Goal: Information Seeking & Learning: Learn about a topic

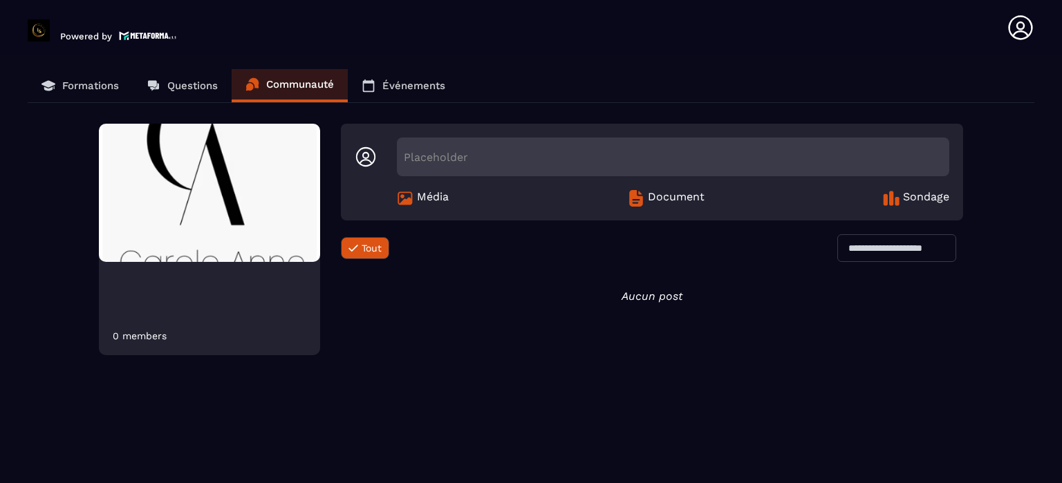
click at [77, 84] on p "Formations" at bounding box center [90, 85] width 57 height 12
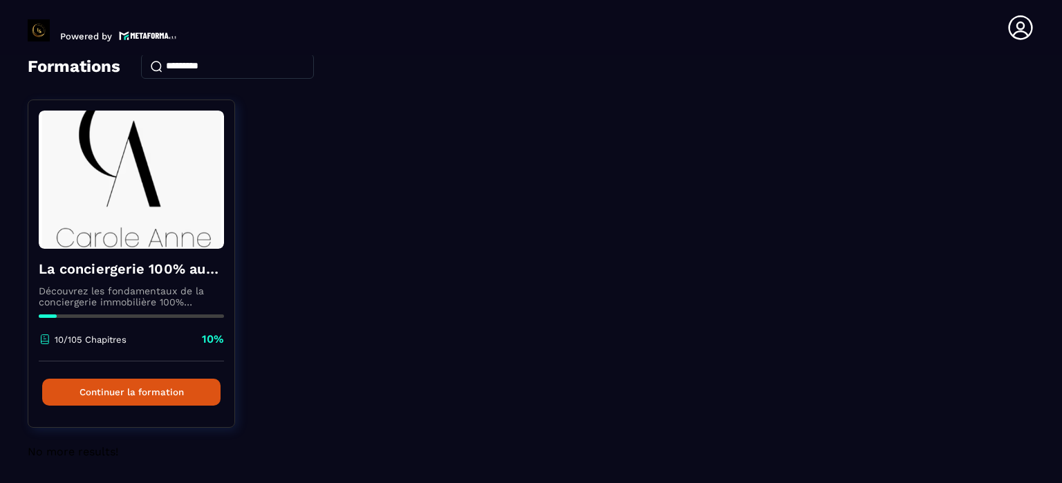
scroll to position [71, 0]
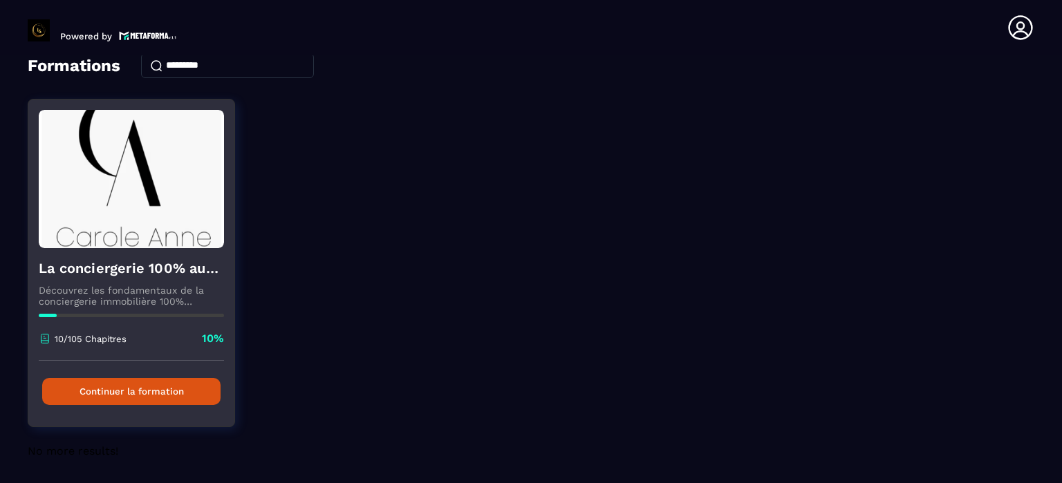
click at [144, 391] on button "Continuer la formation" at bounding box center [131, 391] width 178 height 27
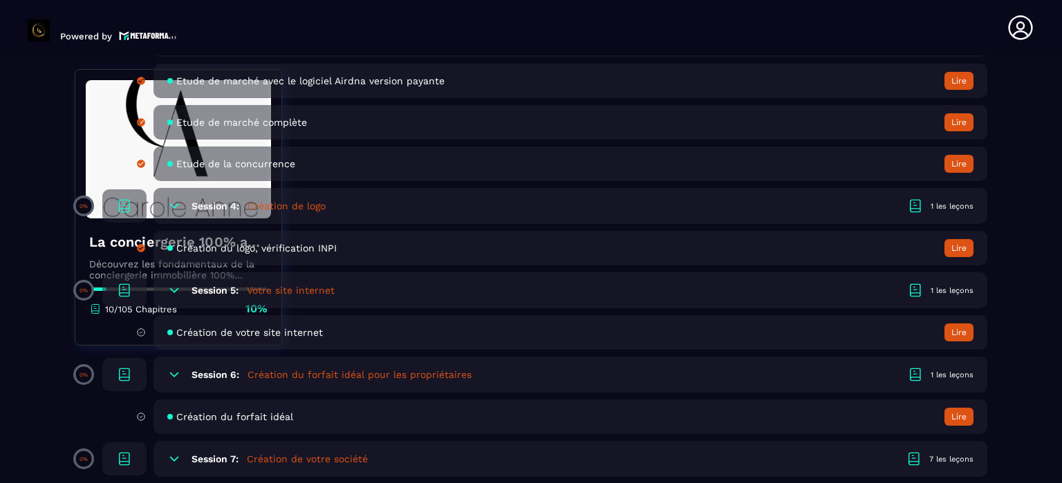
scroll to position [899, 0]
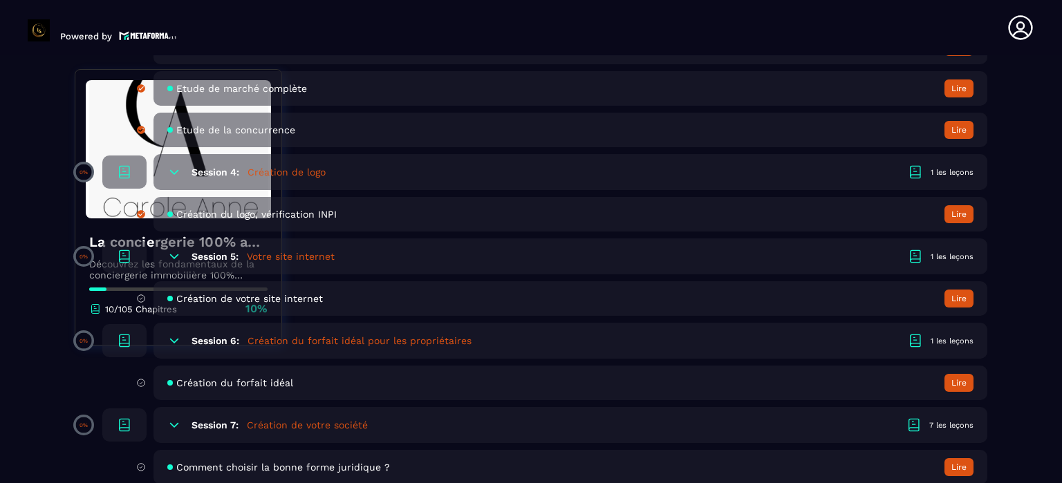
click at [310, 258] on h5 "Votre site internet" at bounding box center [291, 257] width 88 height 14
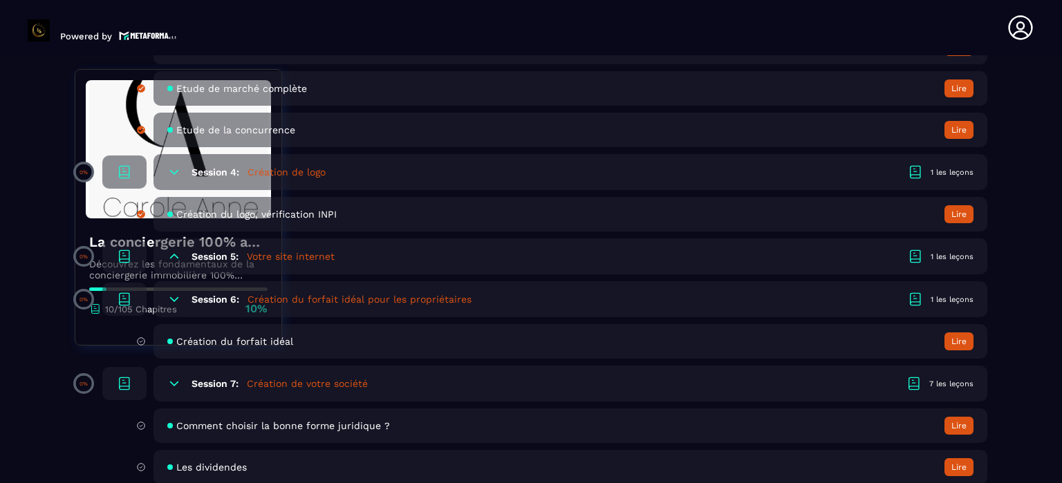
click at [310, 257] on h5 "Votre site internet" at bounding box center [291, 257] width 88 height 14
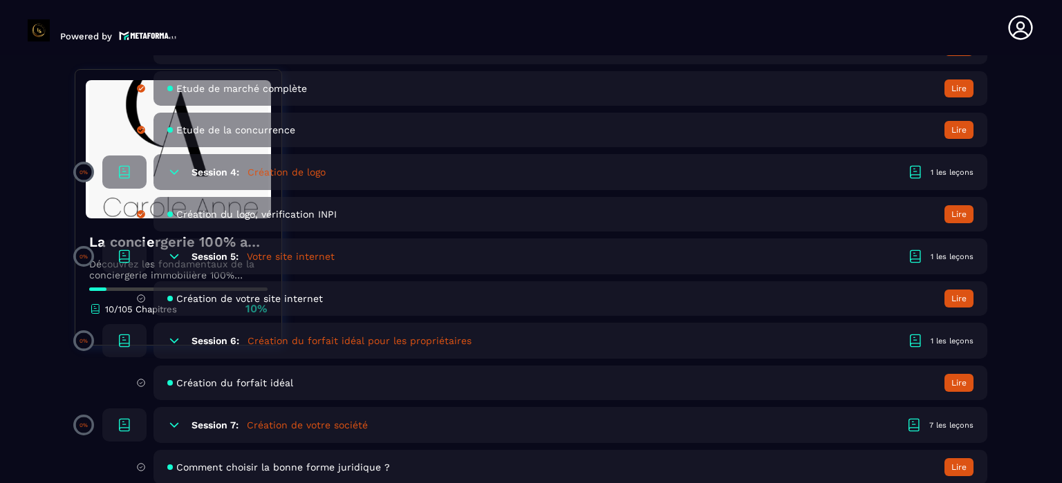
click at [263, 301] on span "Création de votre site internet" at bounding box center [249, 298] width 147 height 11
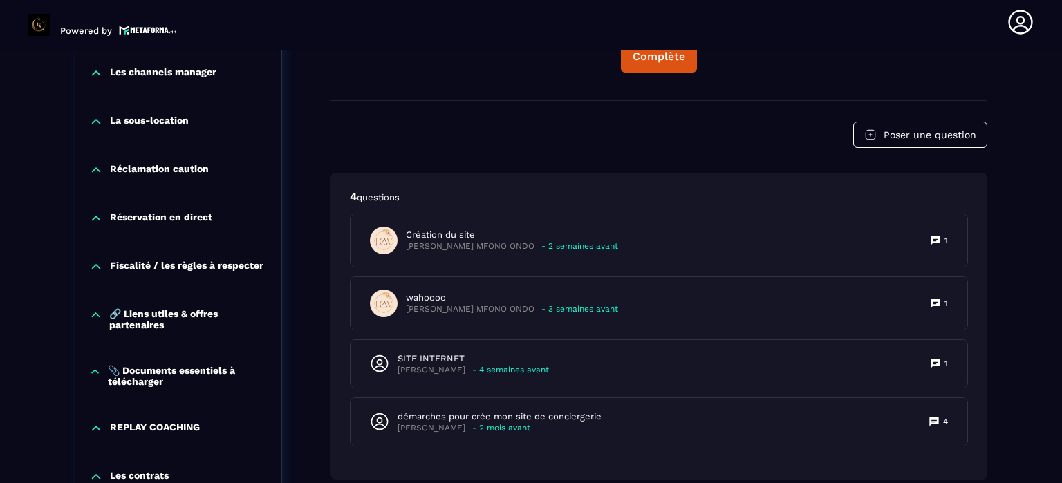
scroll to position [1388, 0]
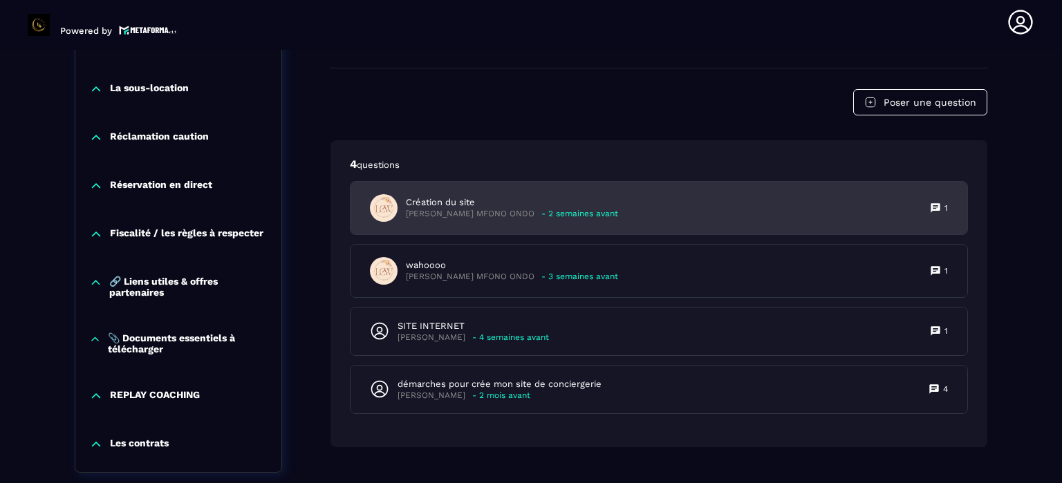
click at [449, 218] on p "[PERSON_NAME] MFONO ONDO" at bounding box center [470, 214] width 129 height 10
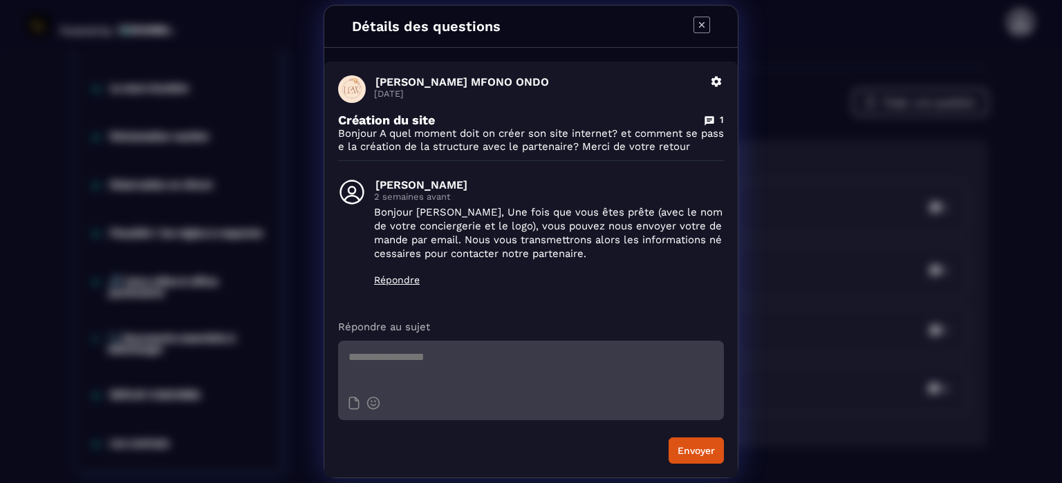
click at [702, 24] on icon "Modal window" at bounding box center [702, 25] width 6 height 6
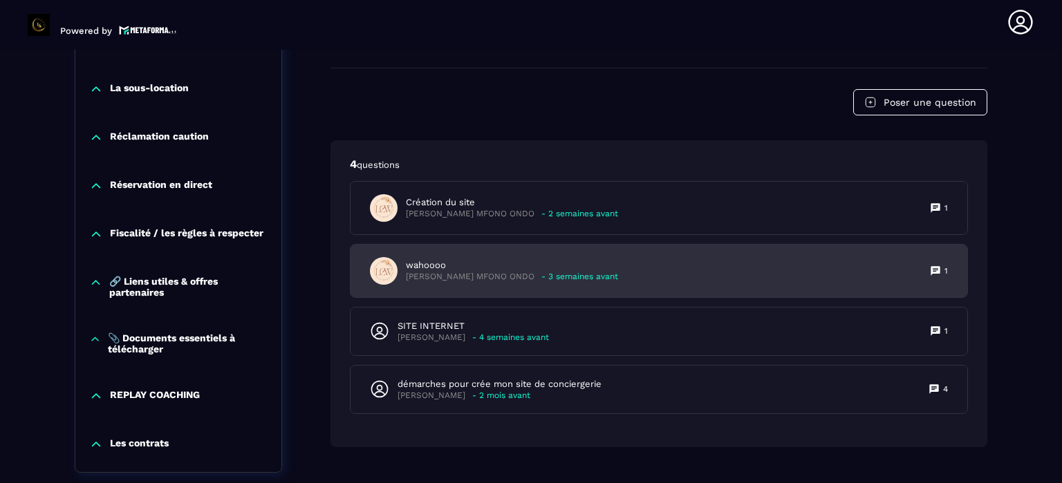
click at [486, 280] on p "[PERSON_NAME] MFONO ONDO" at bounding box center [470, 277] width 129 height 10
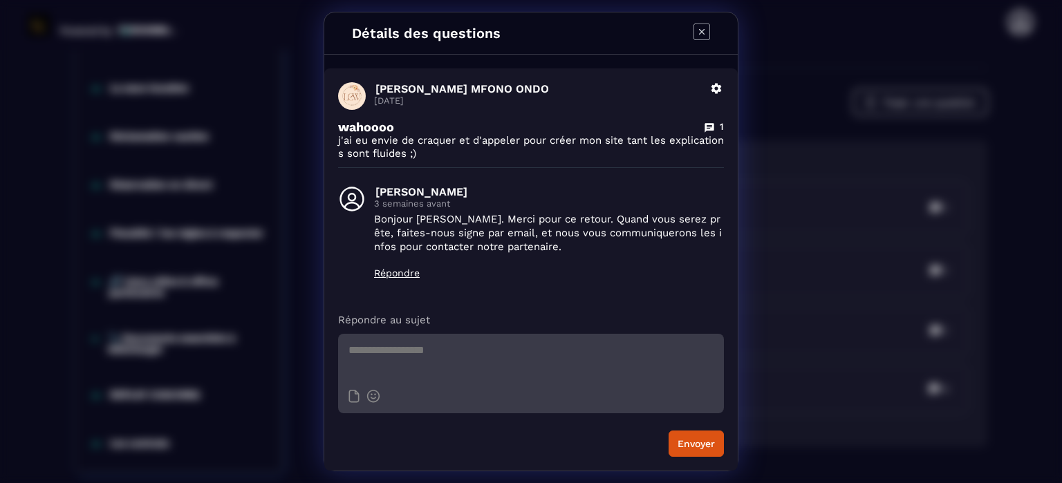
click at [704, 31] on icon "Modal window" at bounding box center [701, 32] width 17 height 17
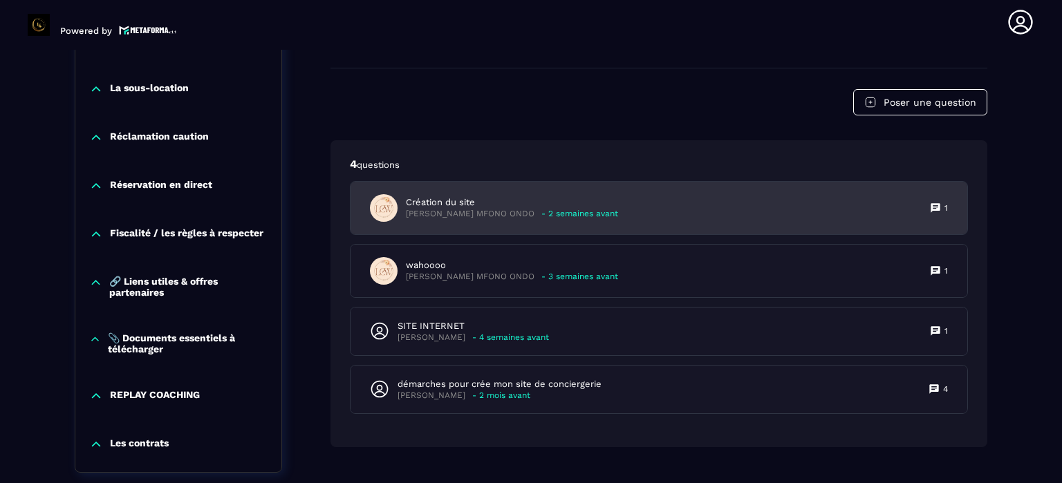
click at [440, 209] on p "Création du site" at bounding box center [512, 202] width 212 height 12
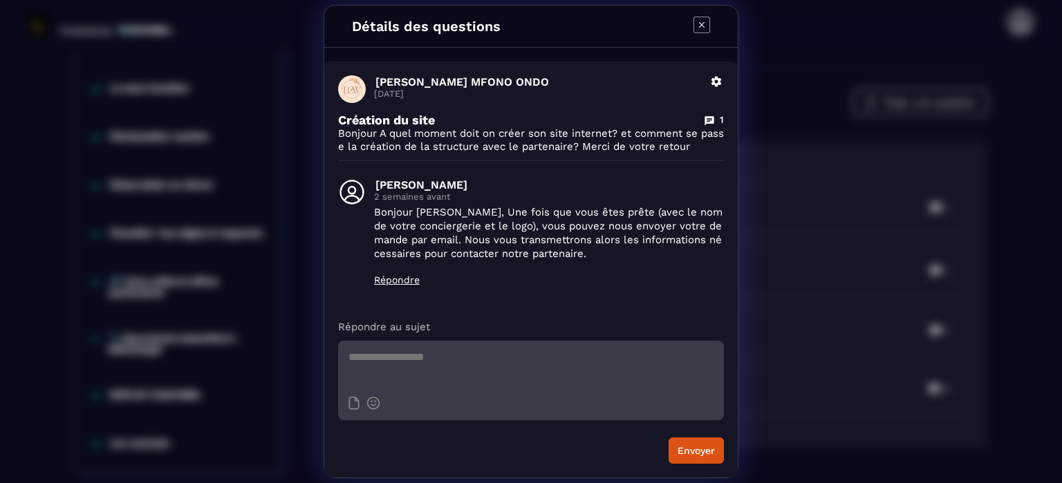
click at [702, 23] on icon "Modal window" at bounding box center [701, 25] width 17 height 17
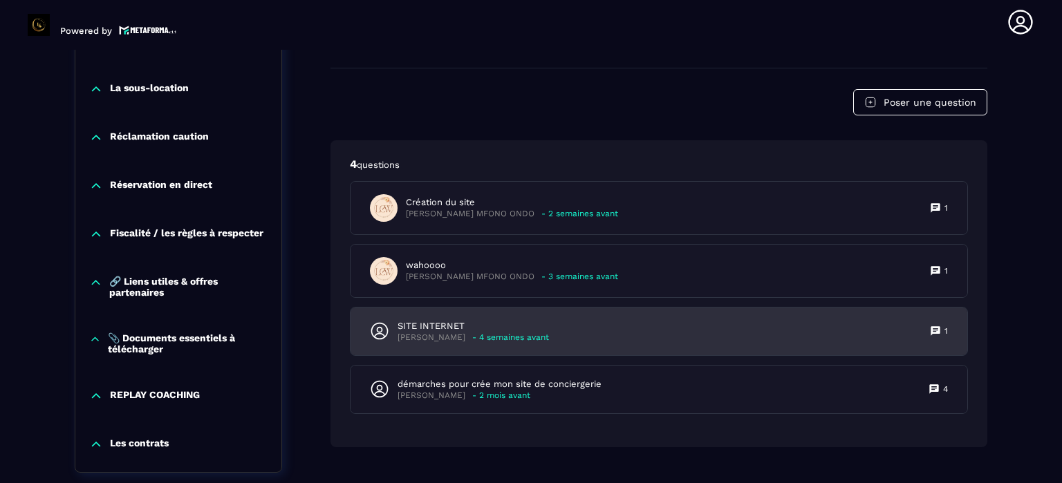
click at [464, 332] on p "SITE INTERNET" at bounding box center [472, 326] width 151 height 12
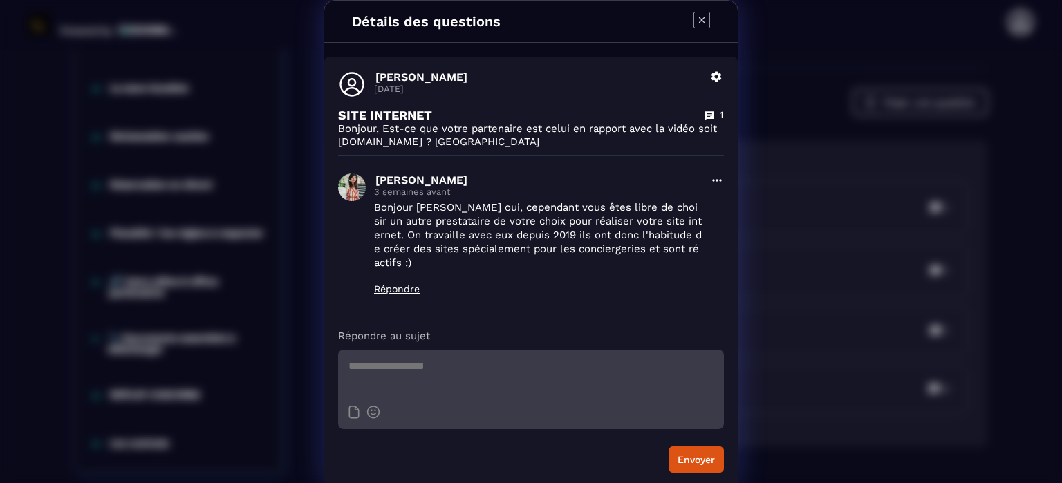
click at [702, 21] on icon "Modal window" at bounding box center [701, 20] width 17 height 17
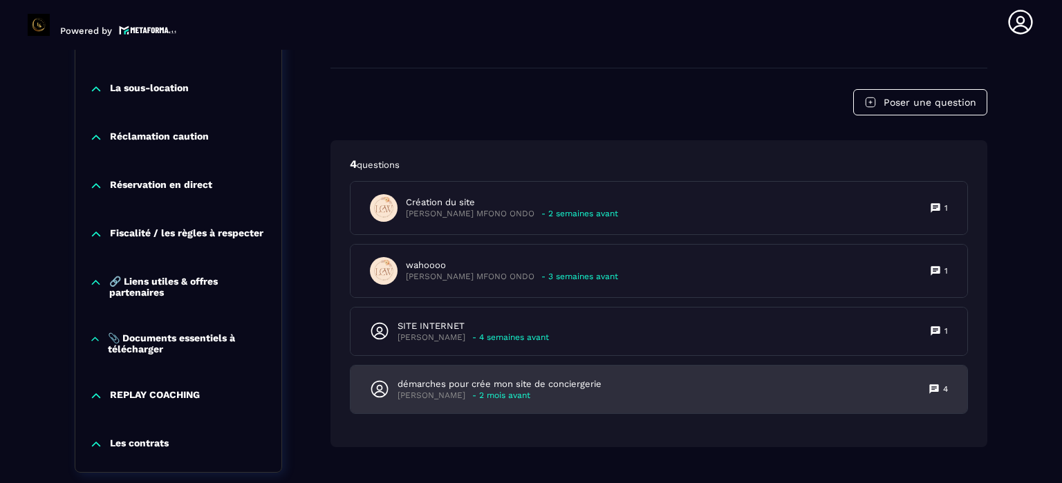
click at [415, 391] on p "démarches pour crée mon site de conciergerie" at bounding box center [499, 384] width 204 height 12
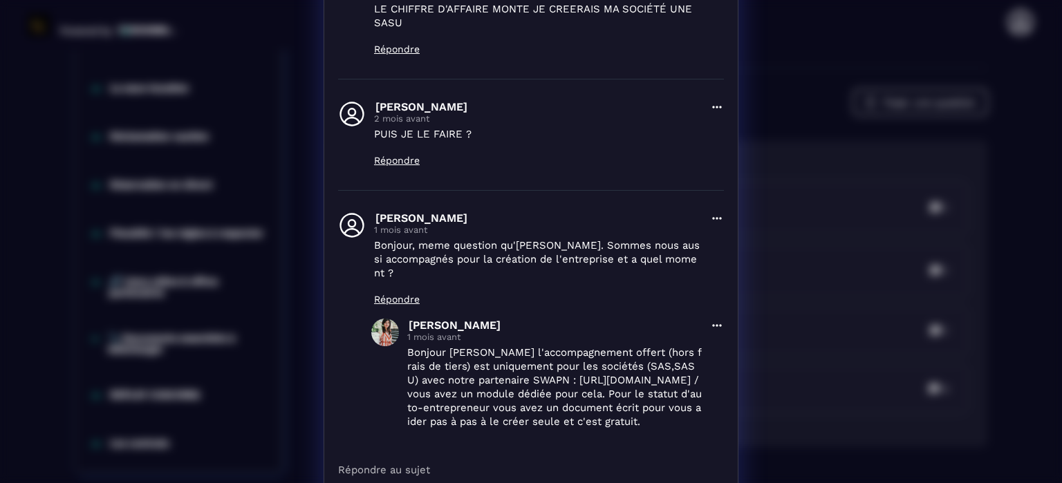
scroll to position [0, 0]
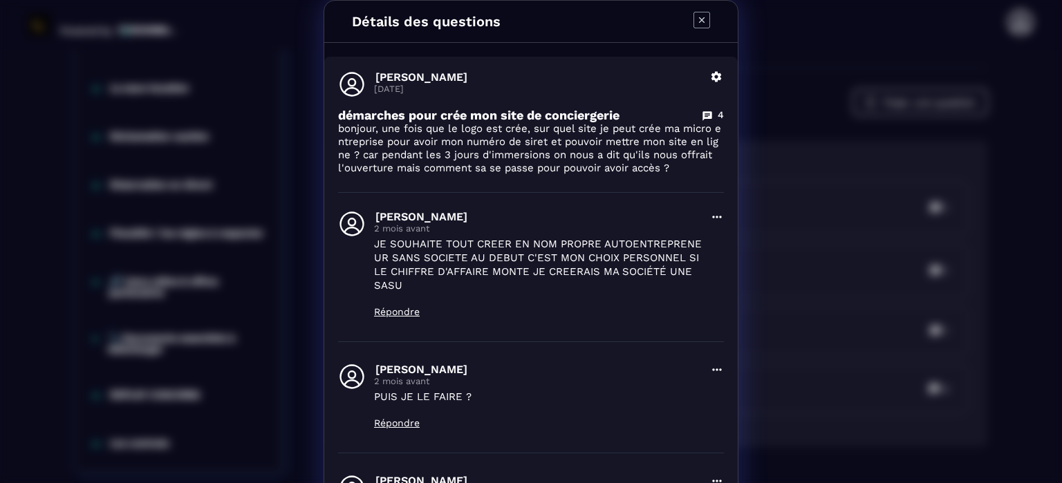
click at [697, 20] on icon "Modal window" at bounding box center [701, 20] width 17 height 17
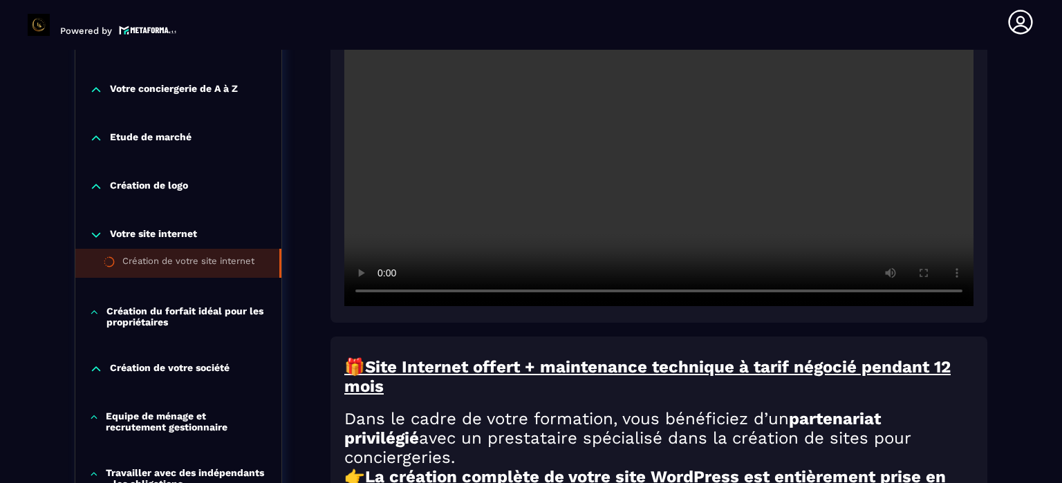
scroll to position [430, 0]
click at [205, 312] on p "Création du forfait idéal pour les propriétaires" at bounding box center [186, 316] width 161 height 22
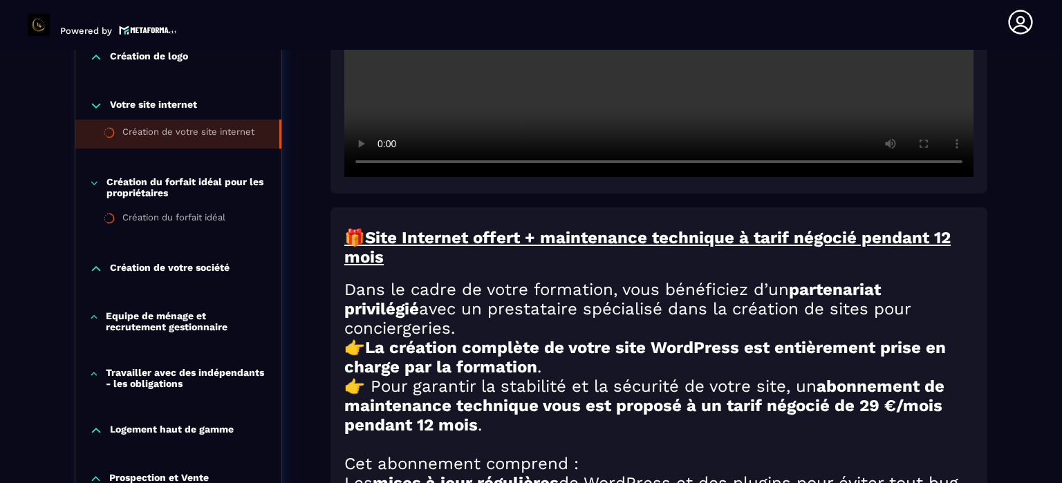
scroll to position [568, 0]
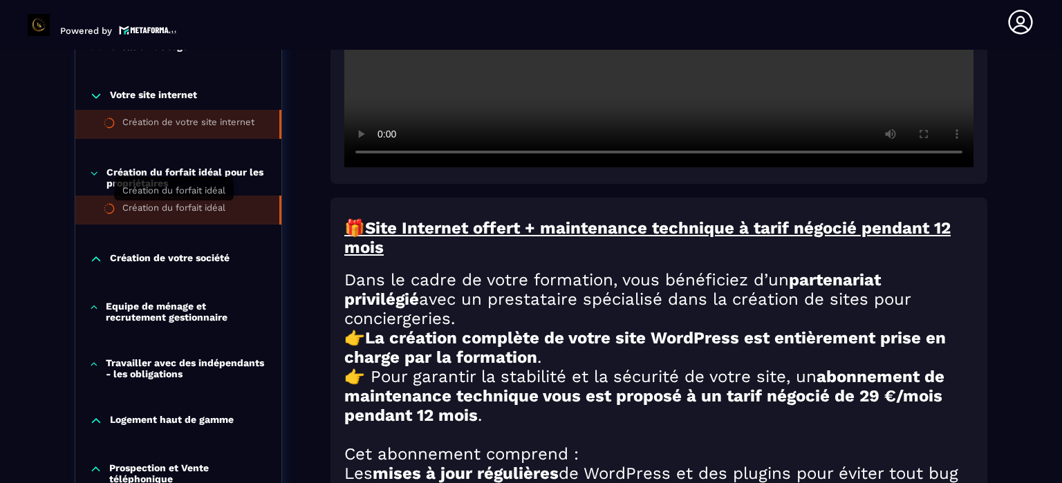
click at [196, 207] on div "Création du forfait idéal" at bounding box center [173, 210] width 103 height 15
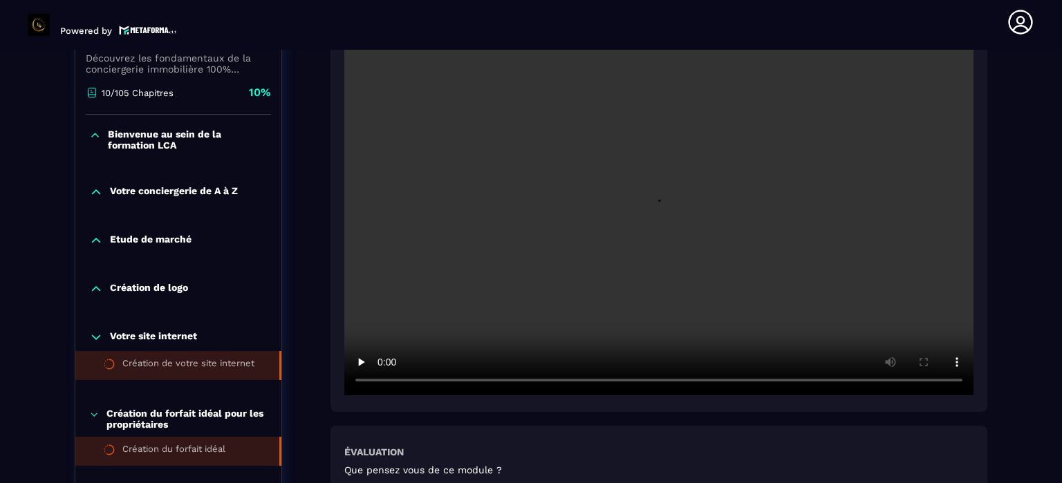
scroll to position [420, 0]
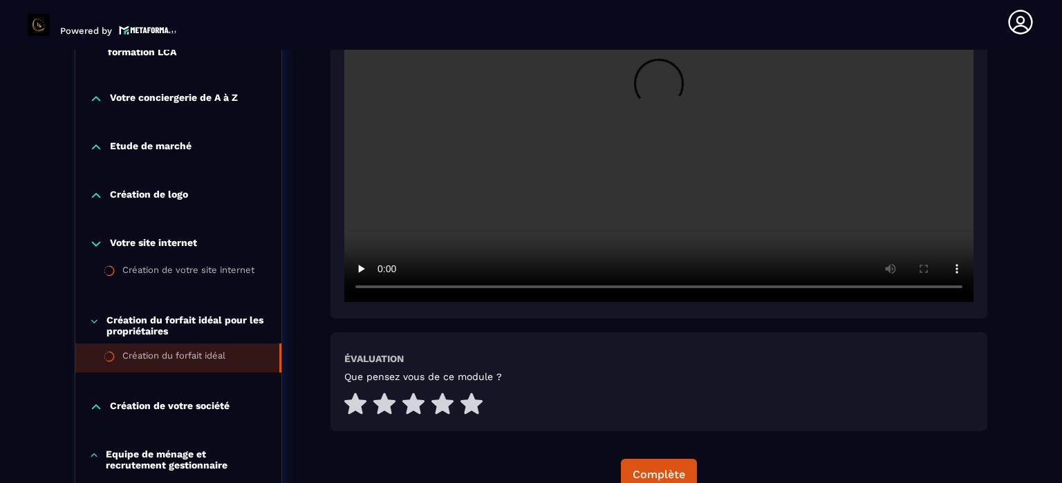
click at [203, 405] on p "Création de votre société" at bounding box center [170, 407] width 120 height 14
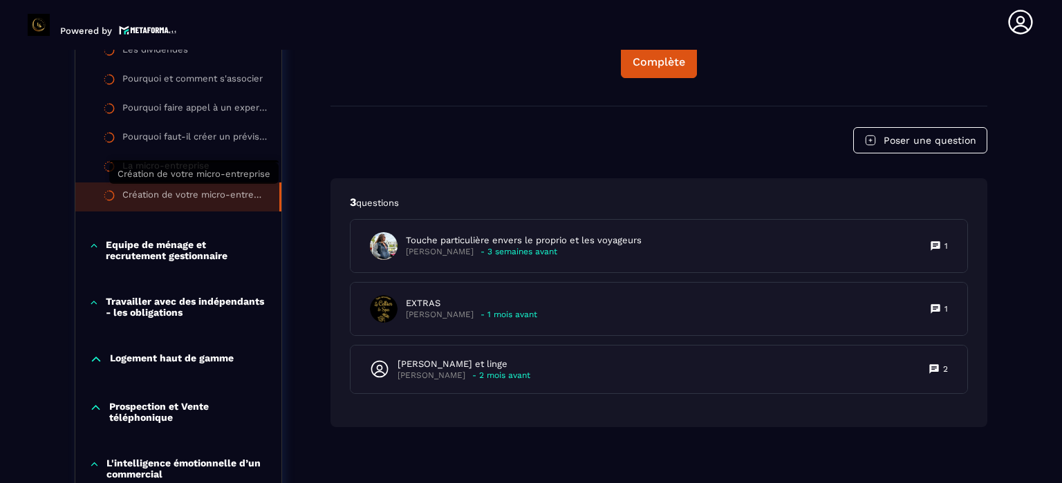
scroll to position [835, 0]
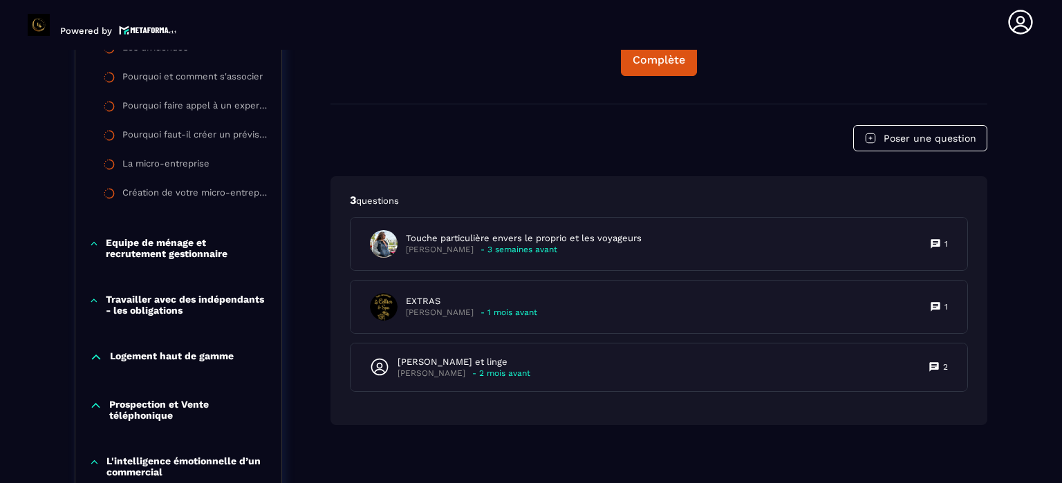
click at [176, 407] on p "Prospection et Vente téléphonique" at bounding box center [188, 410] width 158 height 22
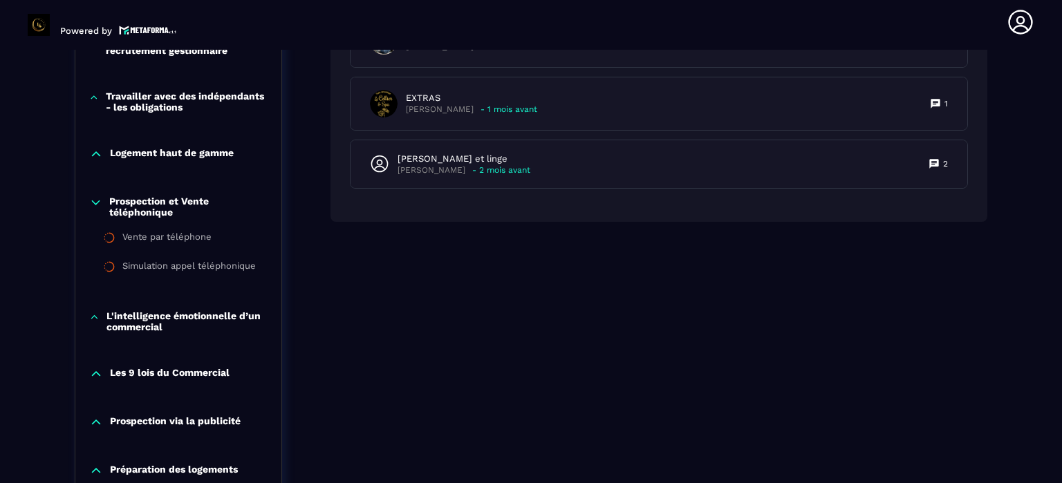
scroll to position [1042, 0]
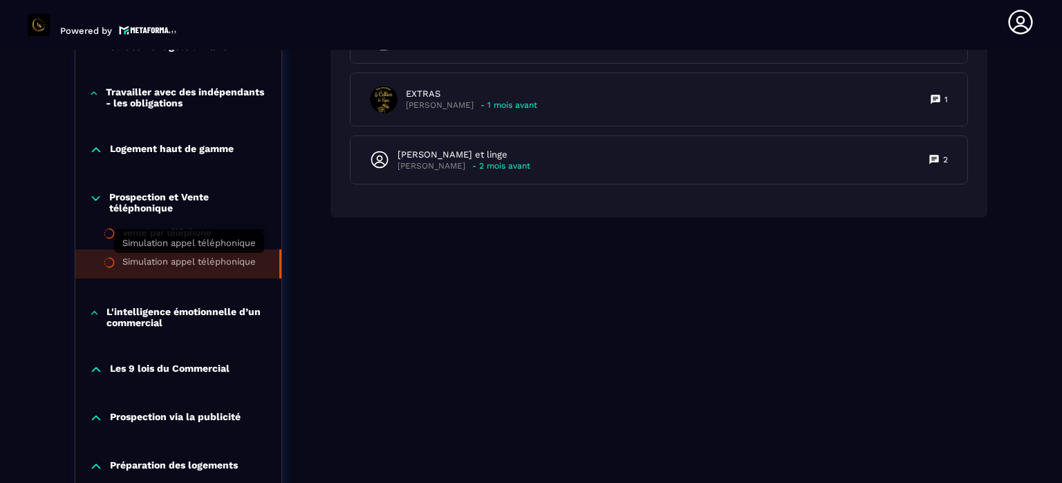
click at [184, 267] on div "Simulation appel téléphonique" at bounding box center [188, 263] width 133 height 15
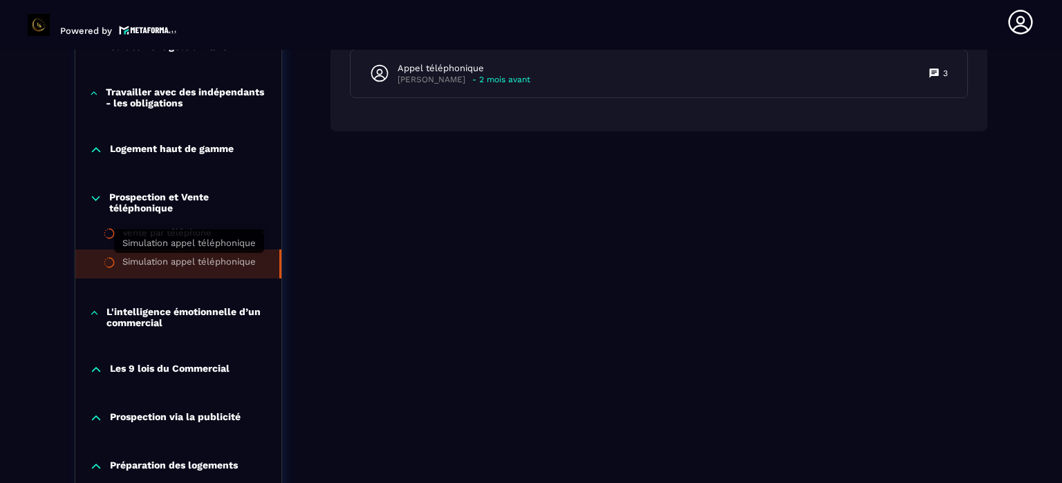
click at [217, 265] on div "Simulation appel téléphonique" at bounding box center [188, 263] width 133 height 15
click at [222, 262] on div "Simulation appel téléphonique" at bounding box center [188, 263] width 133 height 15
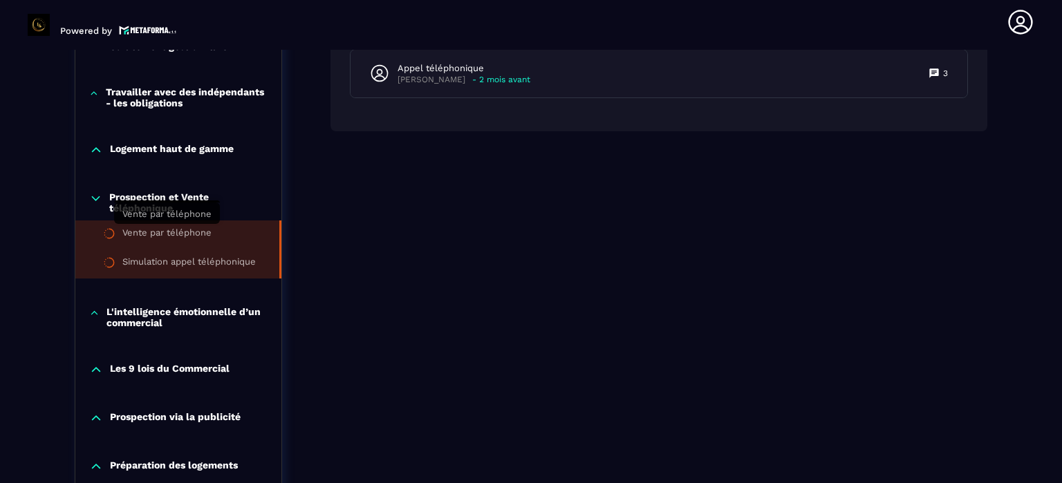
click at [206, 232] on div "Vente par téléphone" at bounding box center [166, 234] width 89 height 15
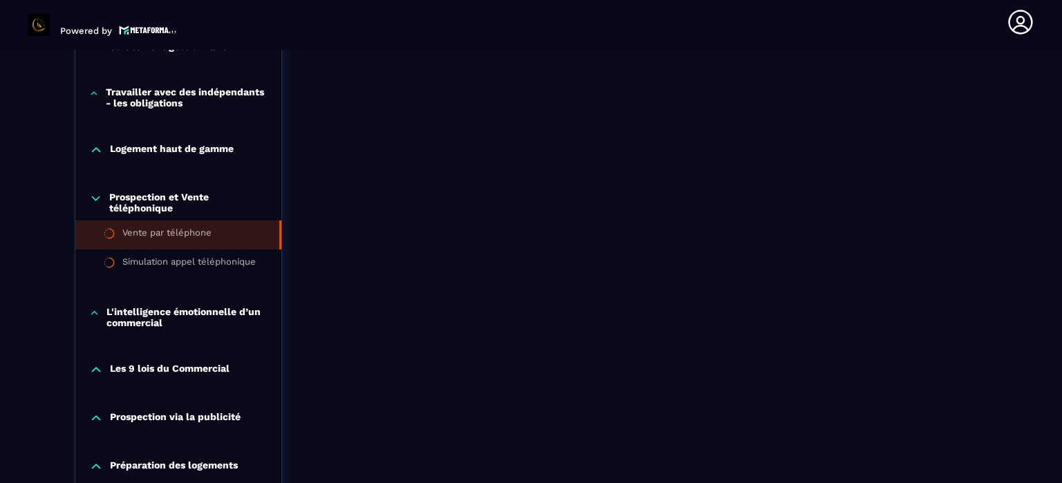
click at [213, 201] on p "Prospection et Vente téléphonique" at bounding box center [188, 202] width 158 height 22
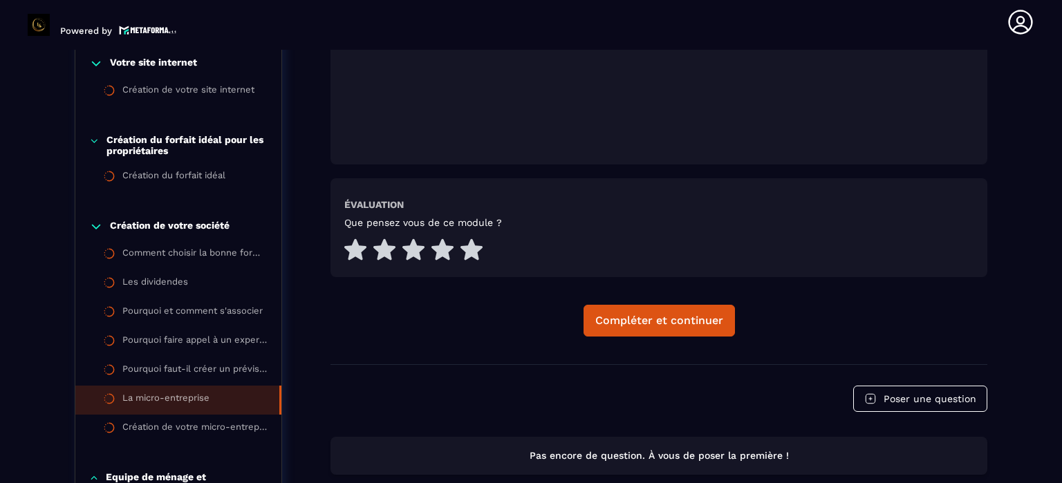
scroll to position [558, 0]
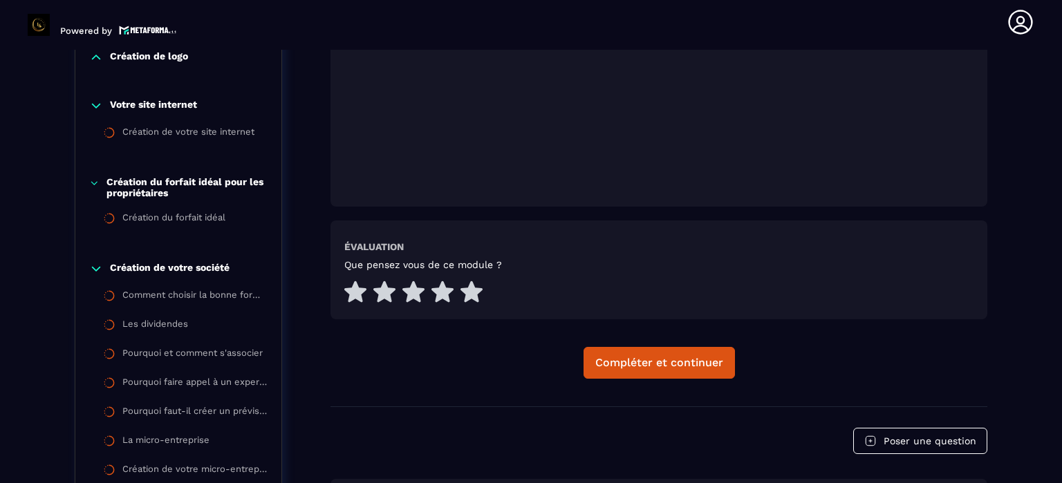
click at [206, 264] on p "Création de votre société" at bounding box center [170, 269] width 120 height 14
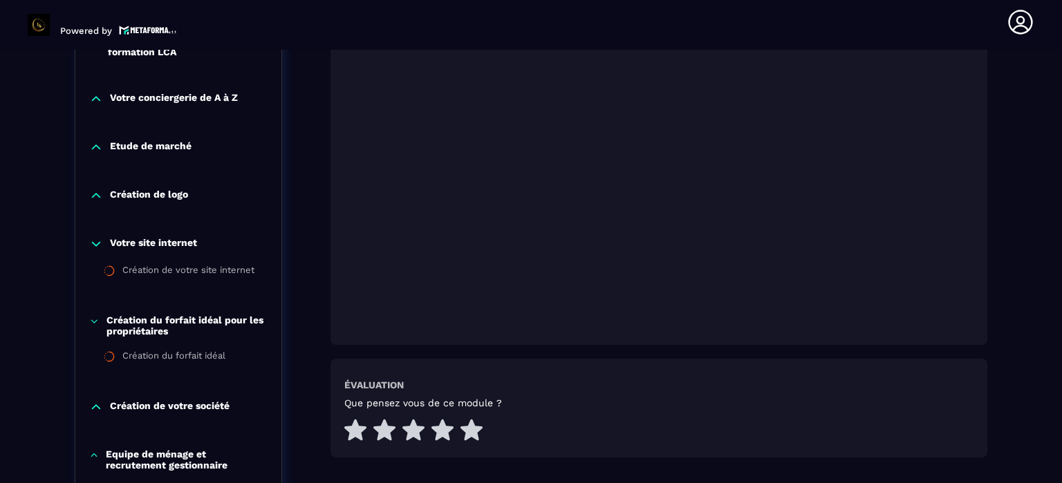
scroll to position [420, 0]
click at [198, 321] on p "Création du forfait idéal pour les propriétaires" at bounding box center [186, 325] width 161 height 22
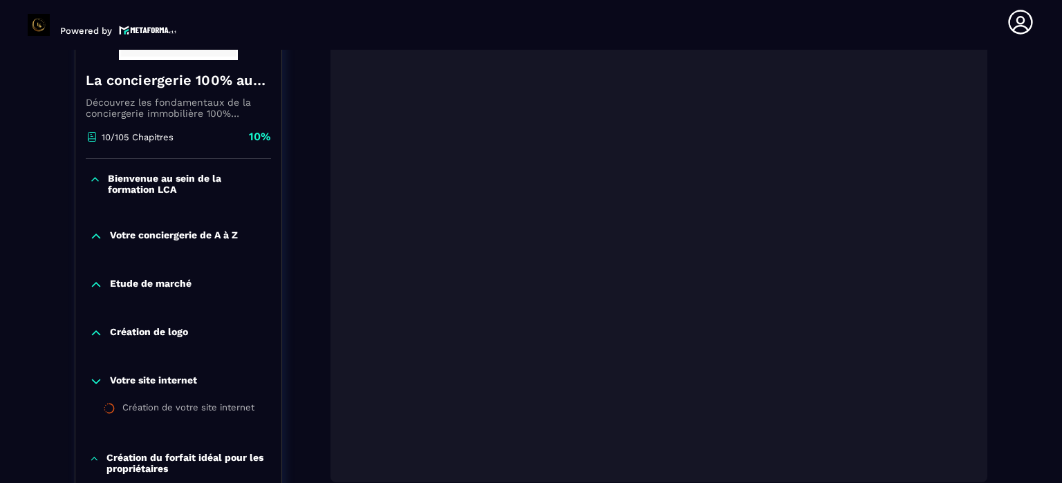
scroll to position [282, 0]
click at [185, 380] on p "Votre site internet" at bounding box center [153, 382] width 87 height 14
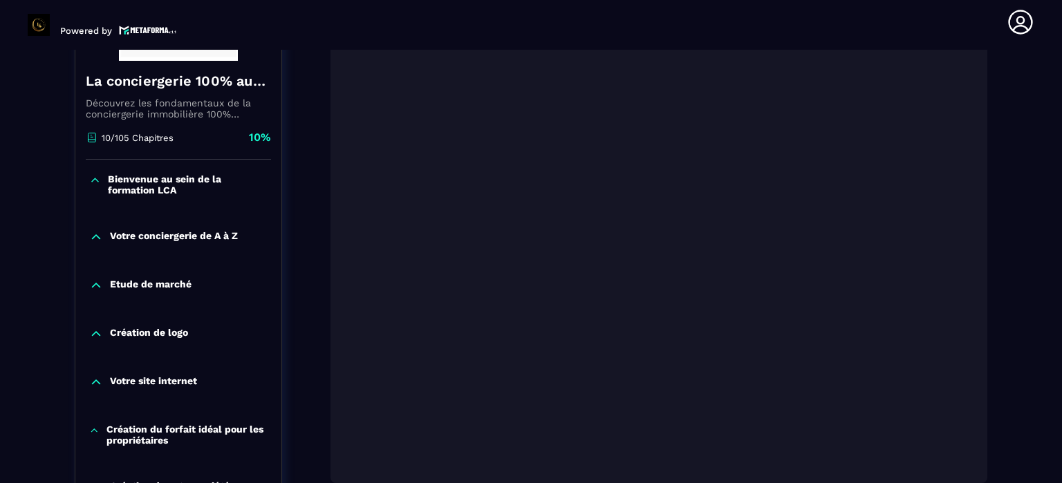
scroll to position [351, 0]
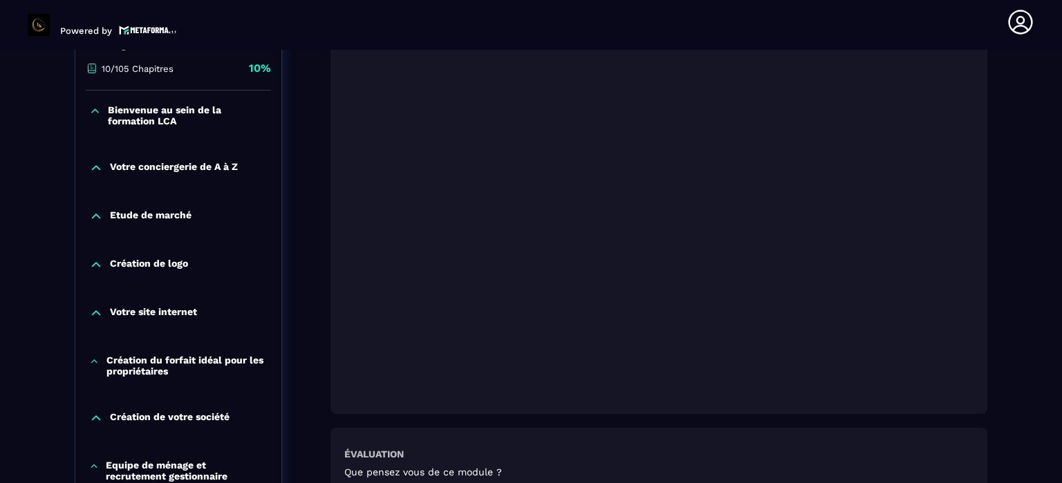
click at [182, 310] on p "Votre site internet" at bounding box center [153, 313] width 87 height 14
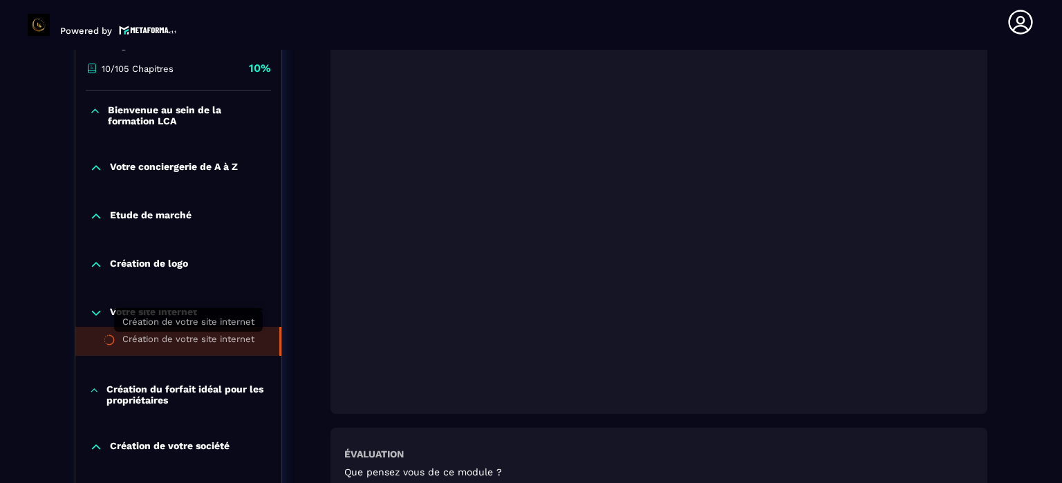
click at [189, 339] on div "Création de votre site internet" at bounding box center [188, 341] width 132 height 15
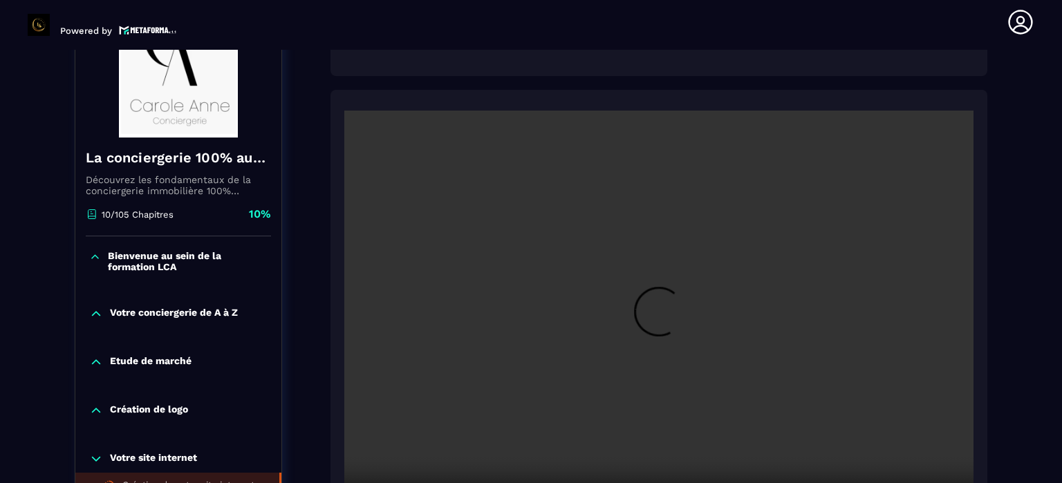
scroll to position [144, 0]
